Goal: Transaction & Acquisition: Download file/media

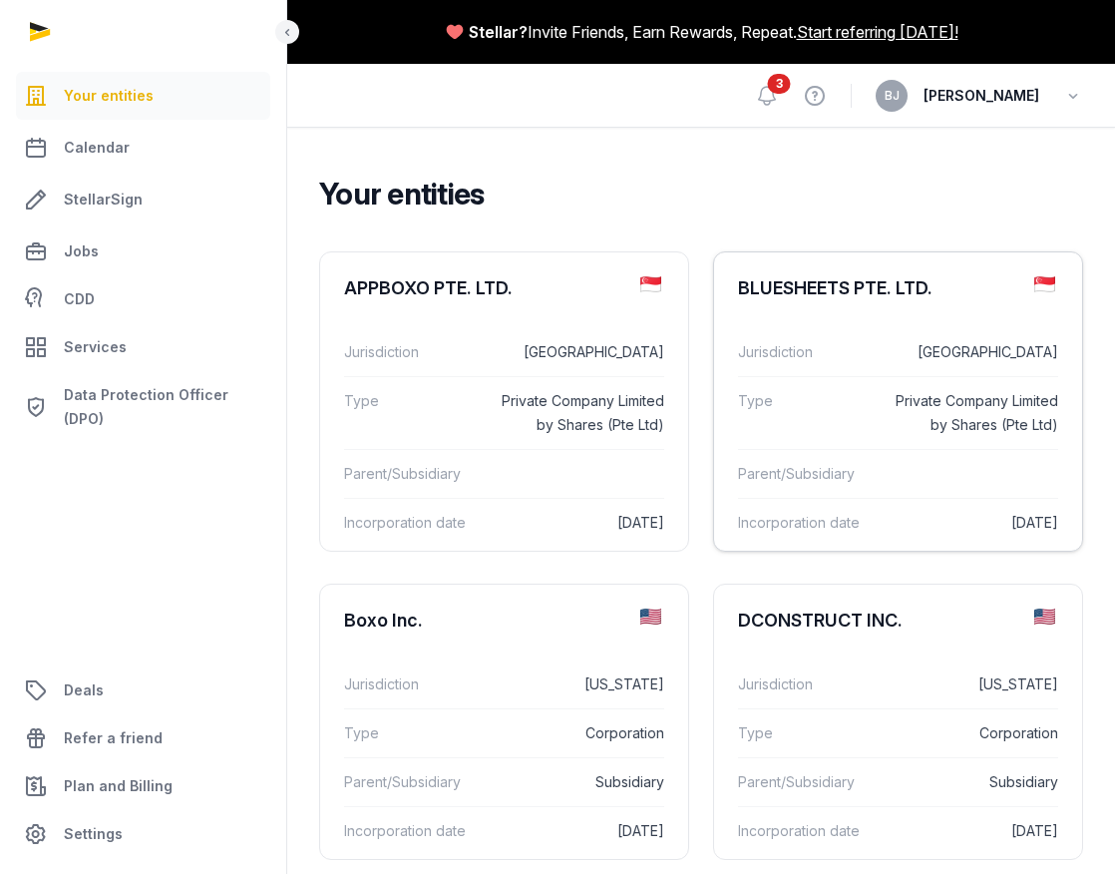
click at [782, 364] on div "Jurisdiction [GEOGRAPHIC_DATA]" at bounding box center [898, 352] width 320 height 48
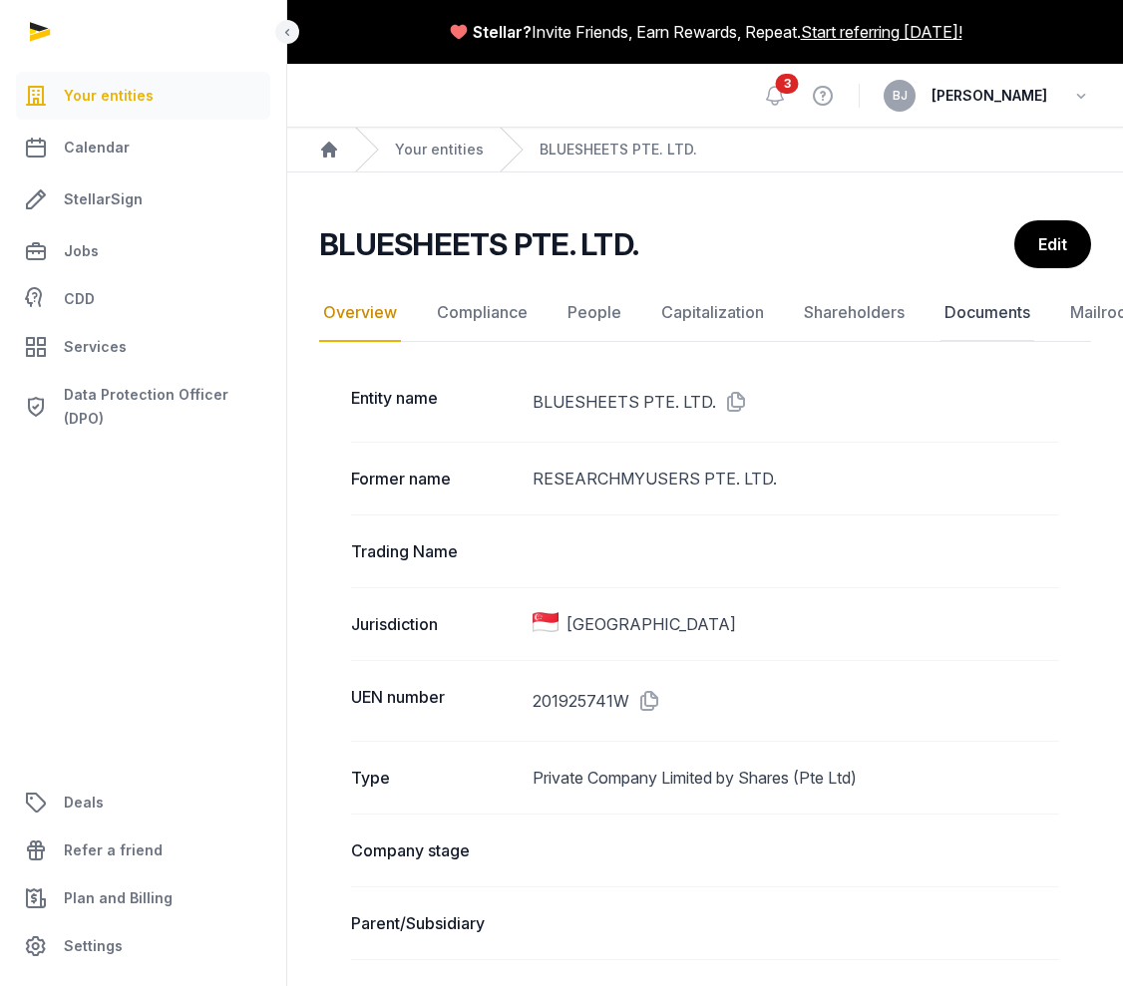
click at [943, 307] on link "Documents" at bounding box center [987, 313] width 94 height 58
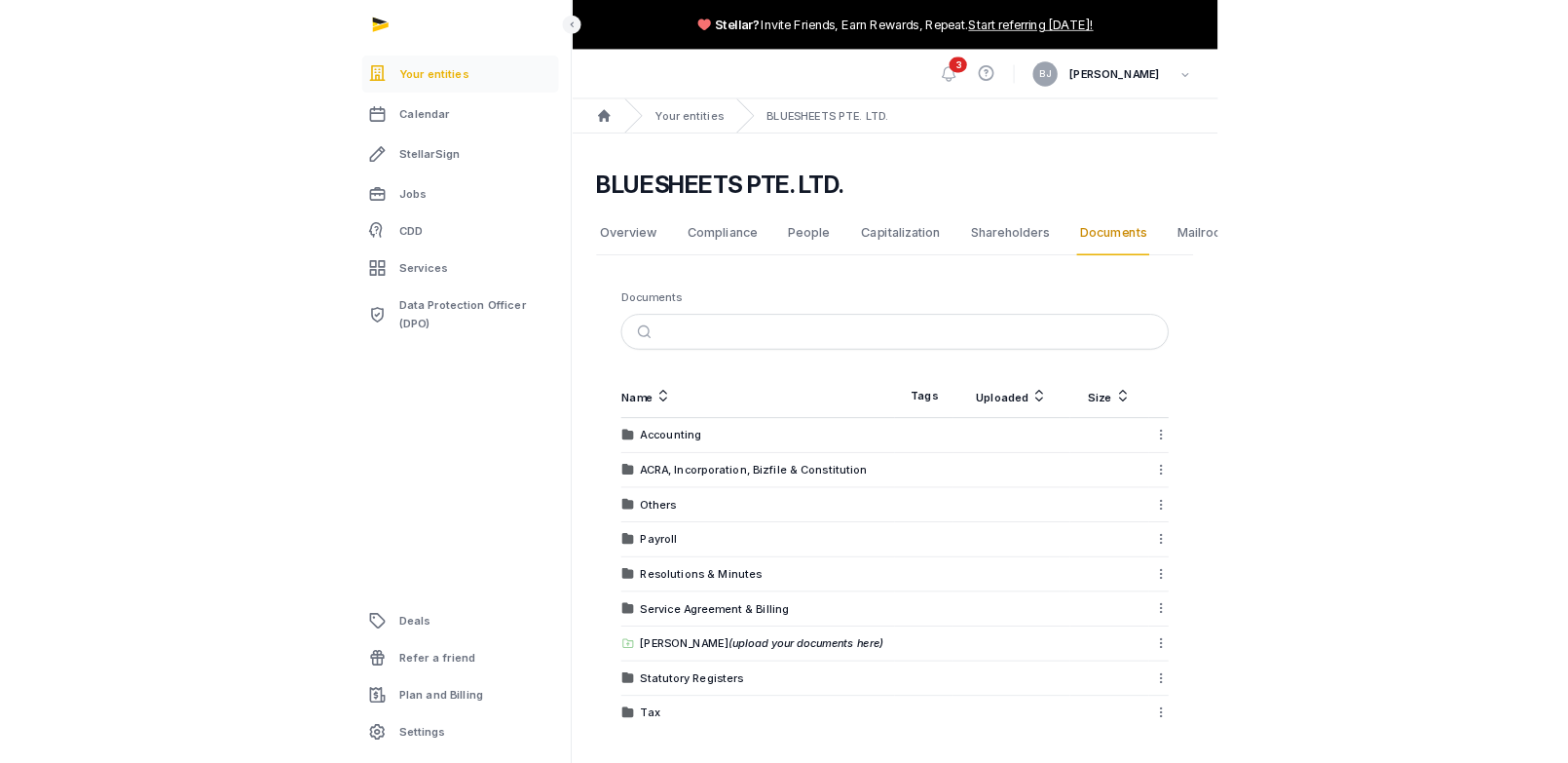
scroll to position [15, 0]
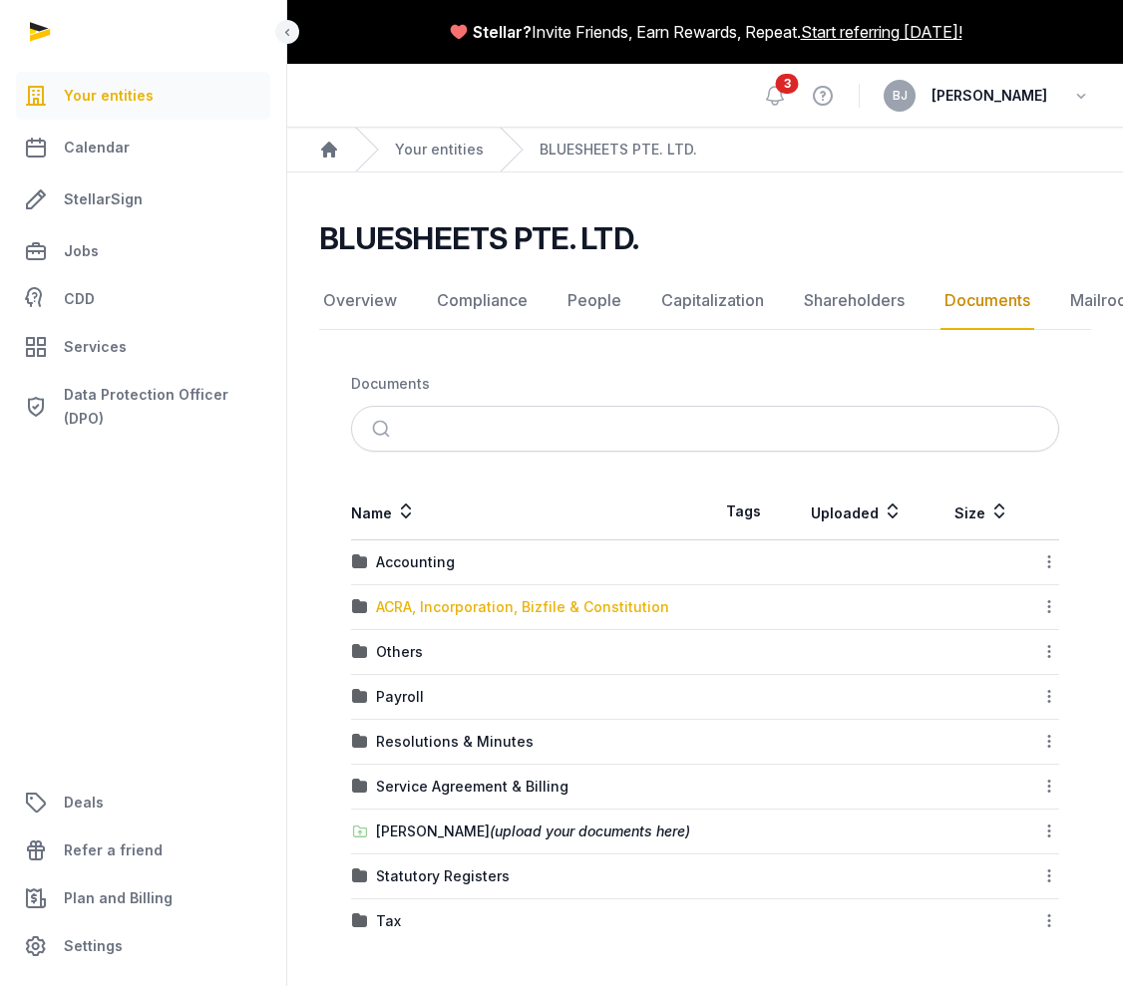
click at [552, 597] on div "ACRA, Incorporation, Bizfile & Constitution" at bounding box center [522, 607] width 293 height 20
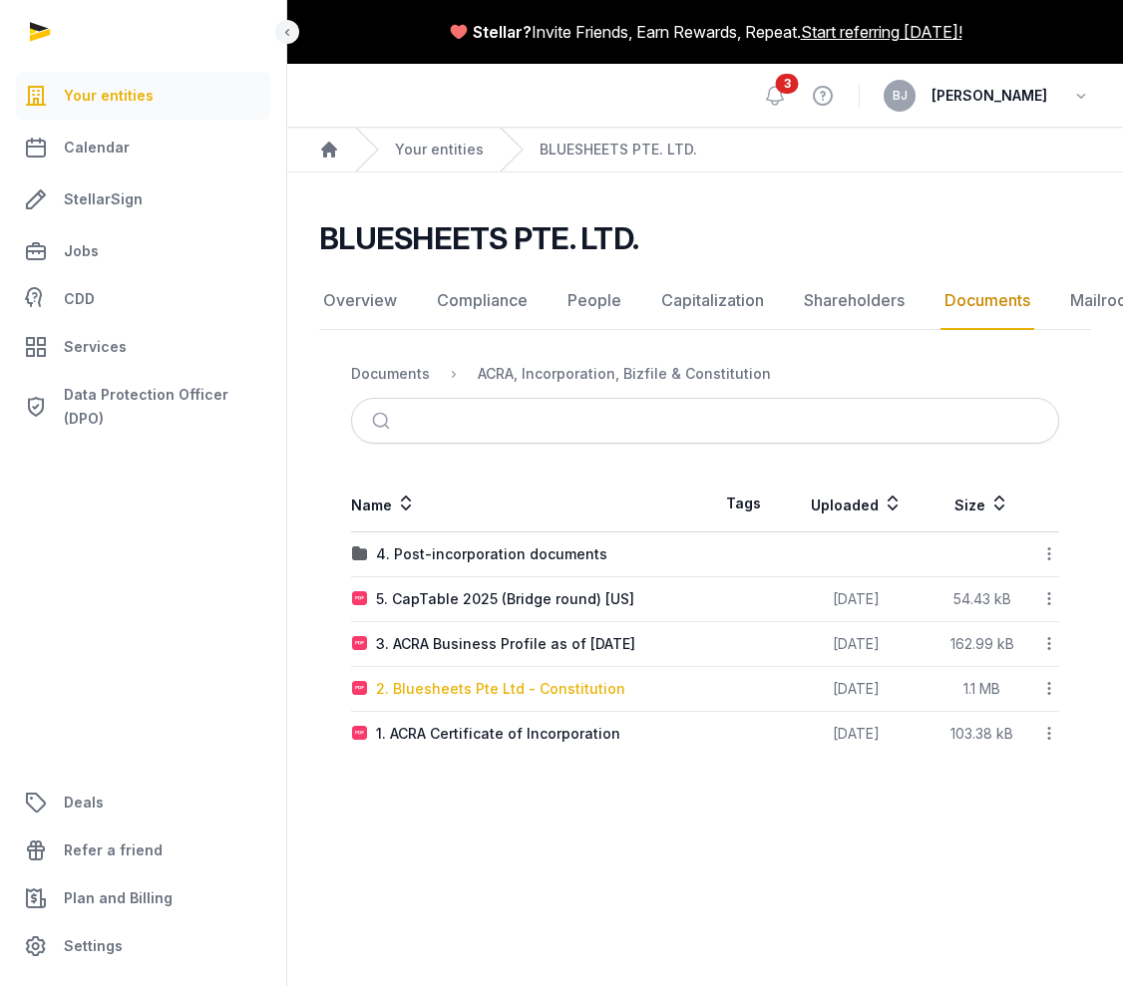
click at [508, 681] on div "2. Bluesheets Pte Ltd - Constitution" at bounding box center [500, 689] width 249 height 20
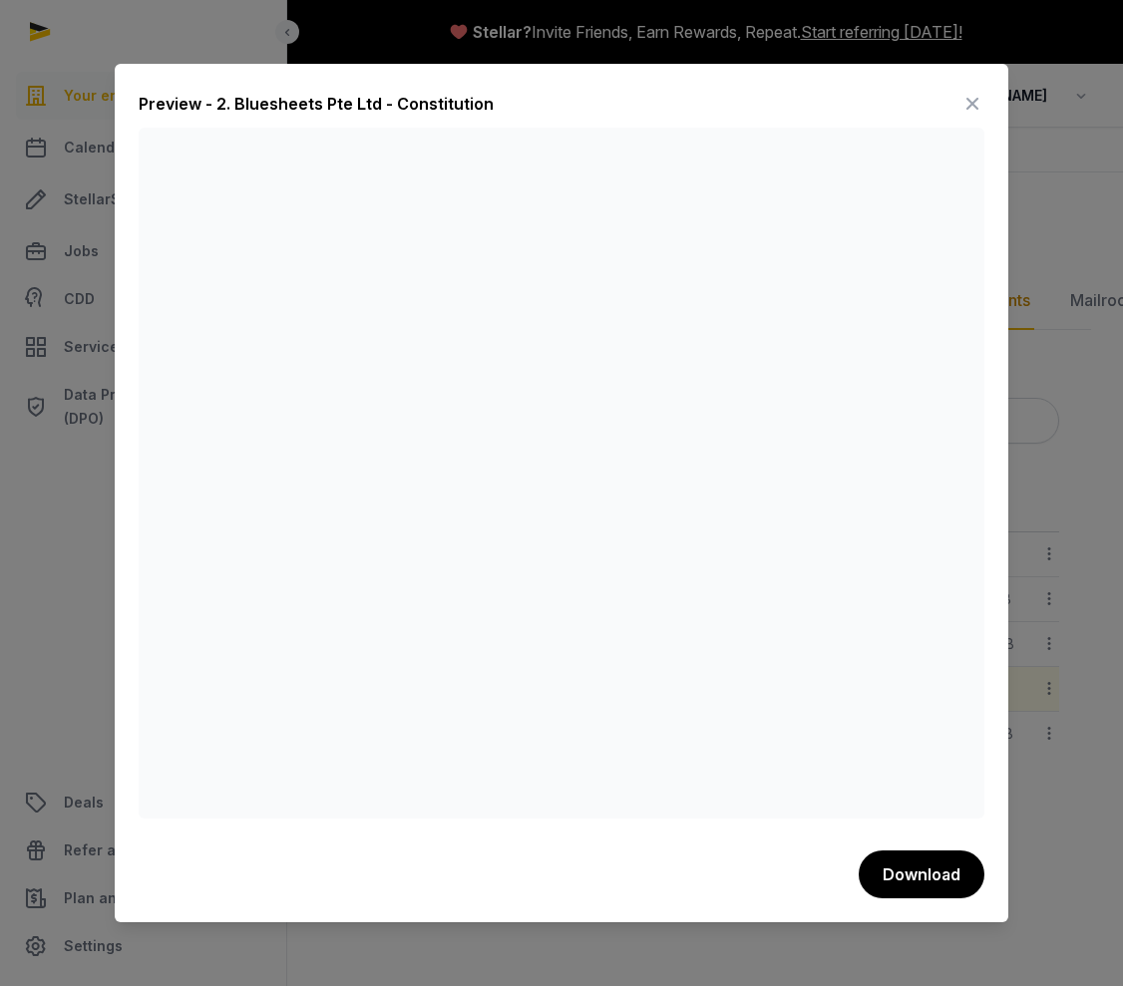
click at [979, 102] on icon at bounding box center [972, 104] width 24 height 32
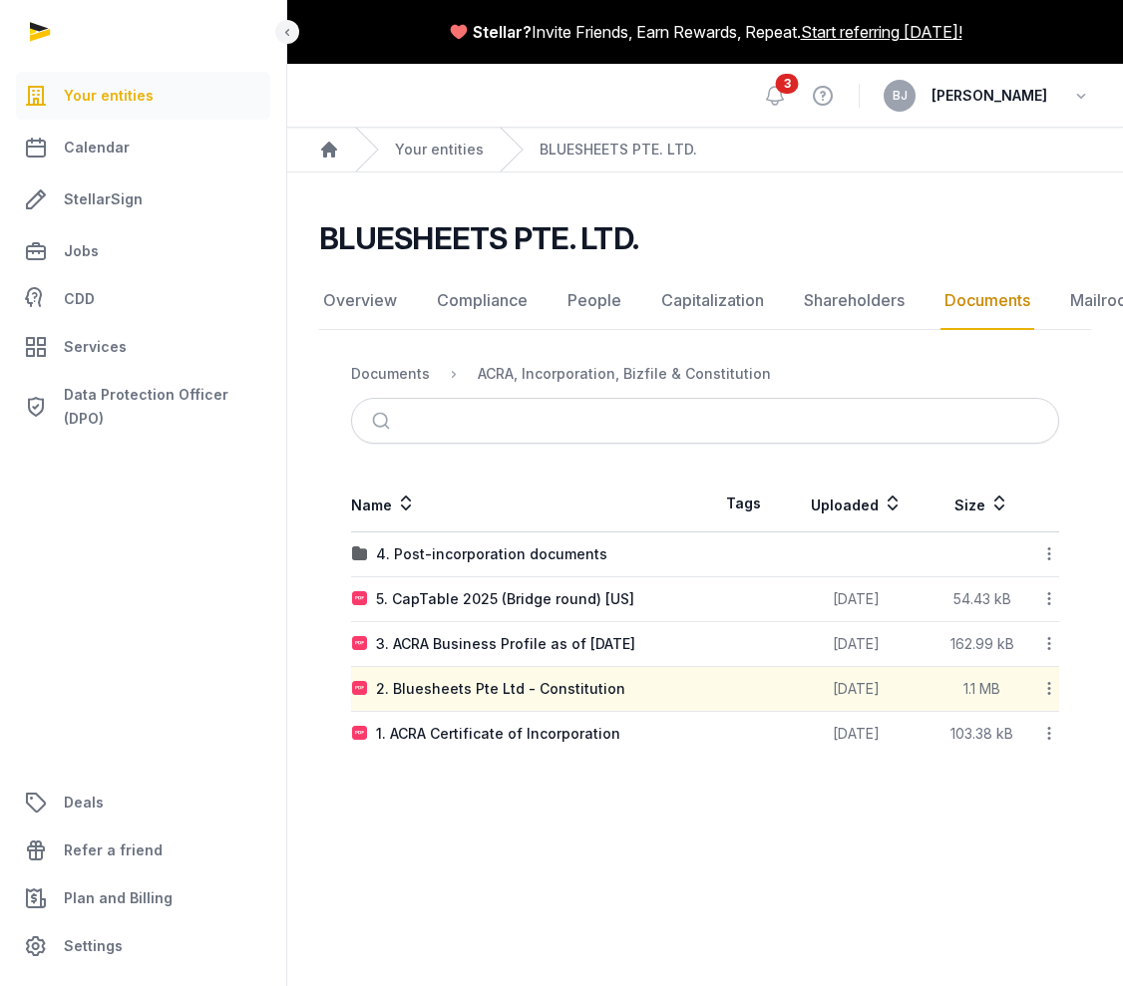
click at [581, 685] on td "2. Bluesheets Pte Ltd - Constitution" at bounding box center [528, 689] width 354 height 45
click at [581, 680] on div "2. Bluesheets Pte Ltd - Constitution" at bounding box center [500, 689] width 249 height 20
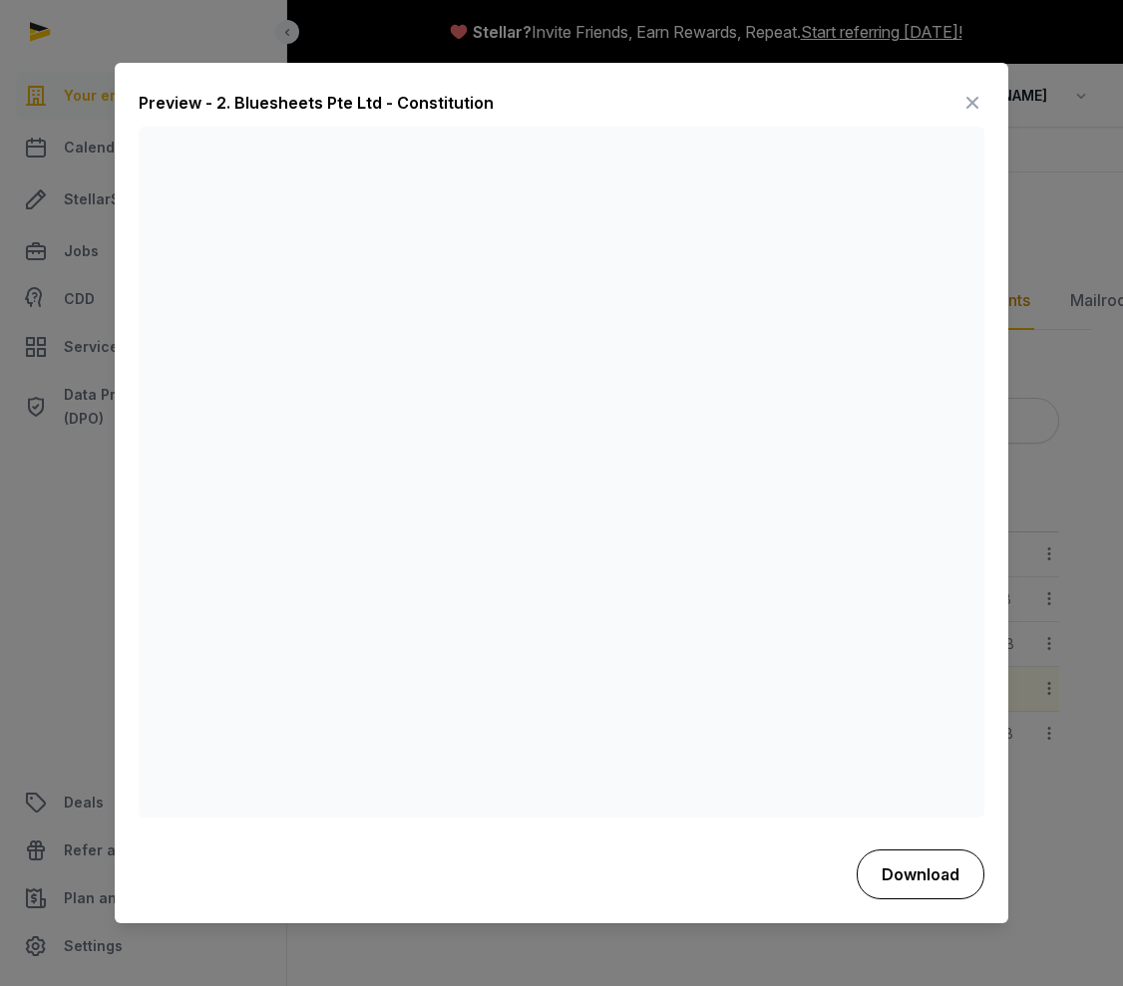
click at [933, 870] on button "Download" at bounding box center [921, 875] width 128 height 50
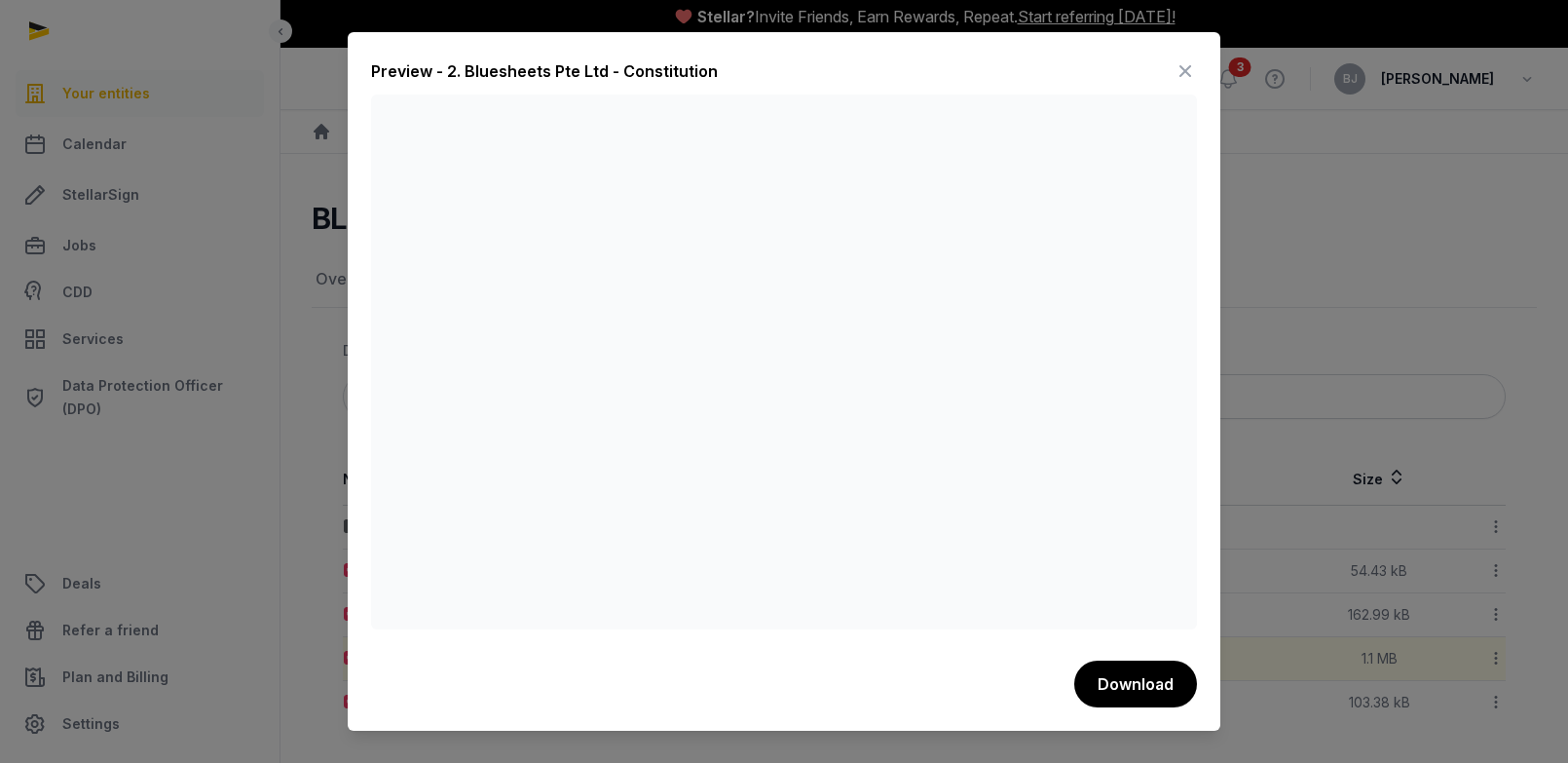
click at [1102, 79] on icon at bounding box center [1185, 71] width 23 height 31
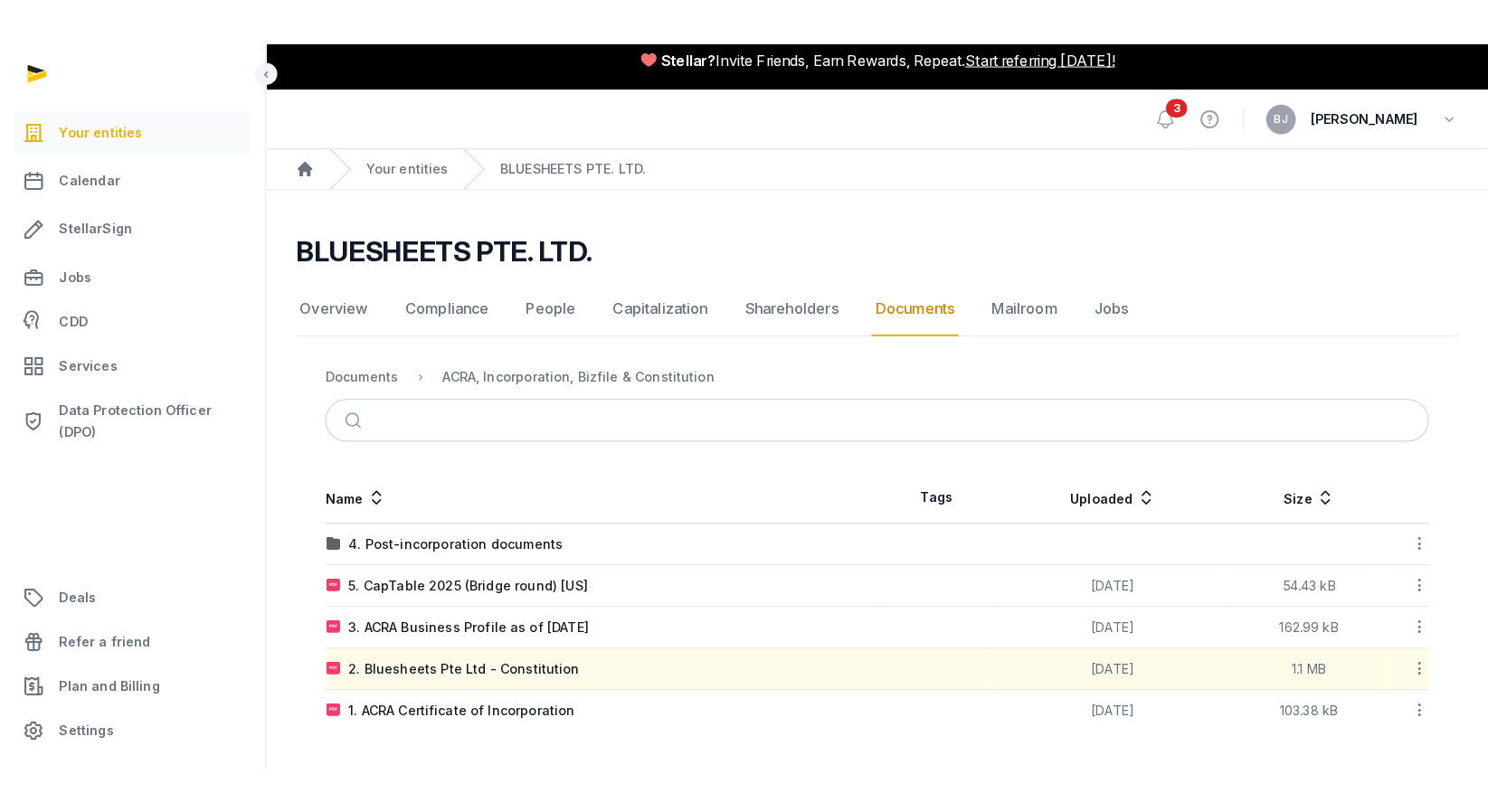
scroll to position [0, 0]
